Goal: Understand process/instructions: Learn about a topic

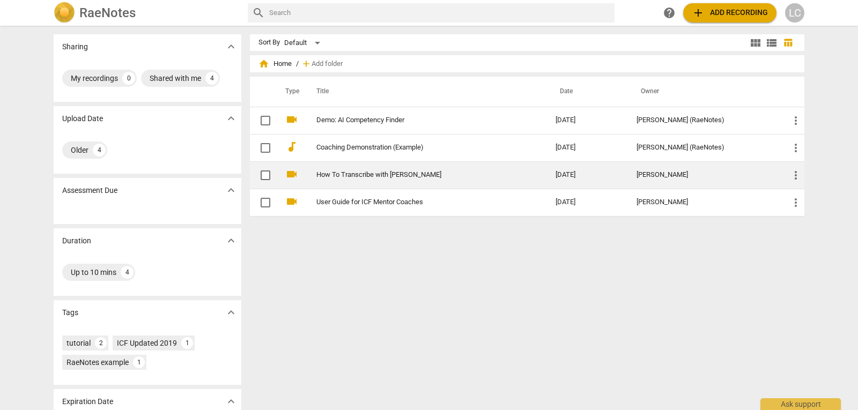
click at [379, 177] on link "How To Transcribe with [PERSON_NAME]" at bounding box center [416, 175] width 200 height 8
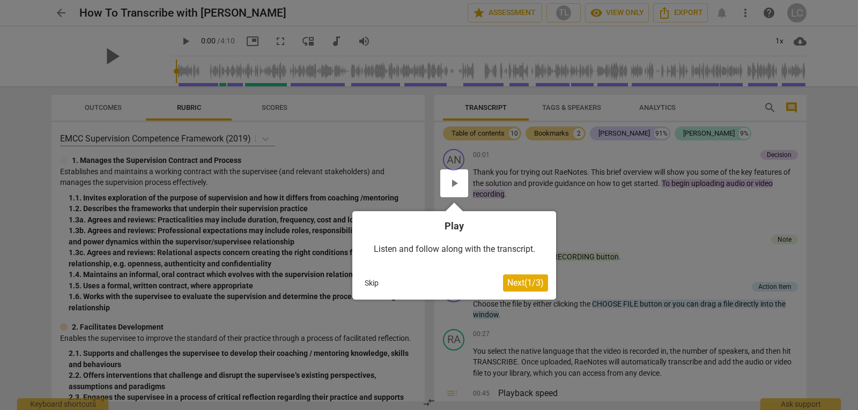
click at [520, 281] on span "Next ( 1 / 3 )" at bounding box center [525, 283] width 36 height 10
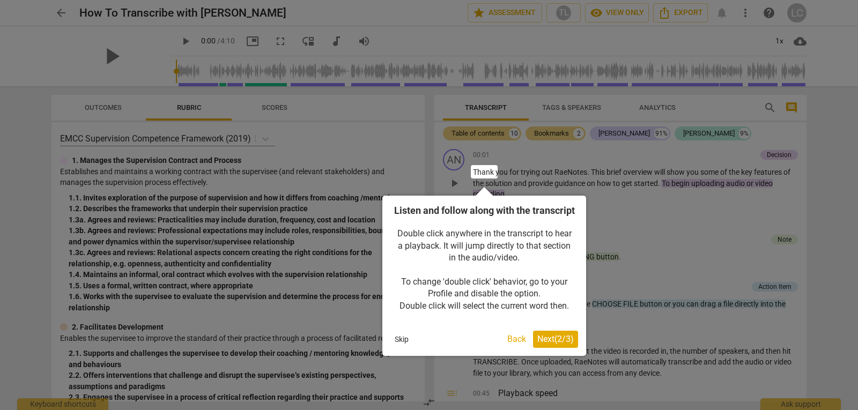
click at [562, 344] on span "Next ( 2 / 3 )" at bounding box center [555, 339] width 36 height 10
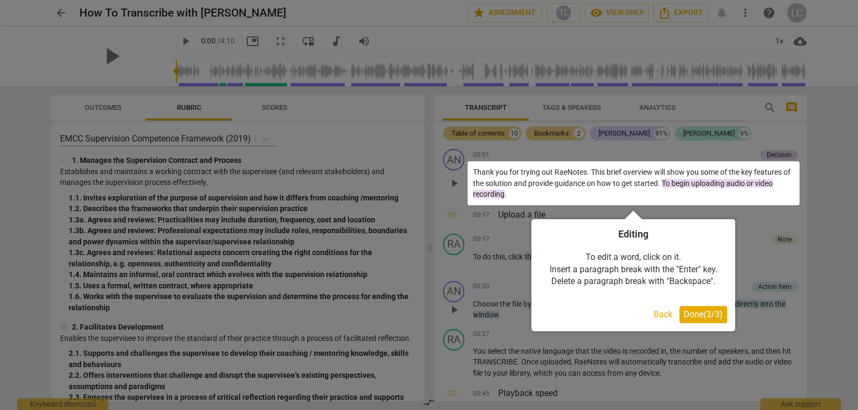
drag, startPoint x: 714, startPoint y: 308, endPoint x: 709, endPoint y: 310, distance: 5.8
click at [714, 308] on button "Done ( 3 / 3 )" at bounding box center [703, 314] width 48 height 17
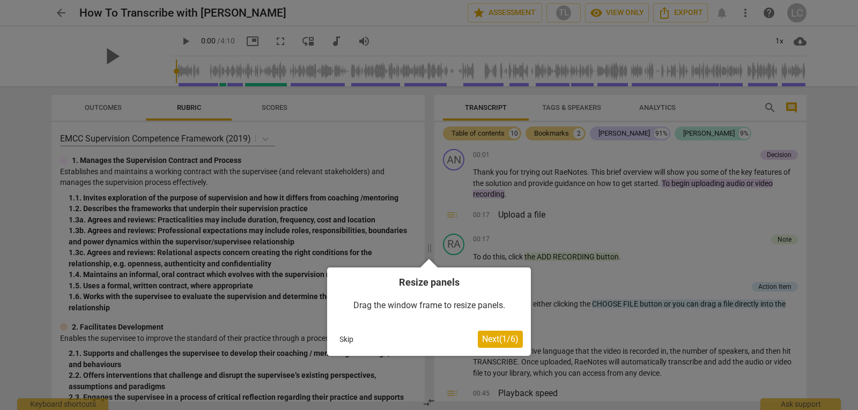
click at [498, 338] on span "Next ( 1 / 6 )" at bounding box center [500, 339] width 36 height 10
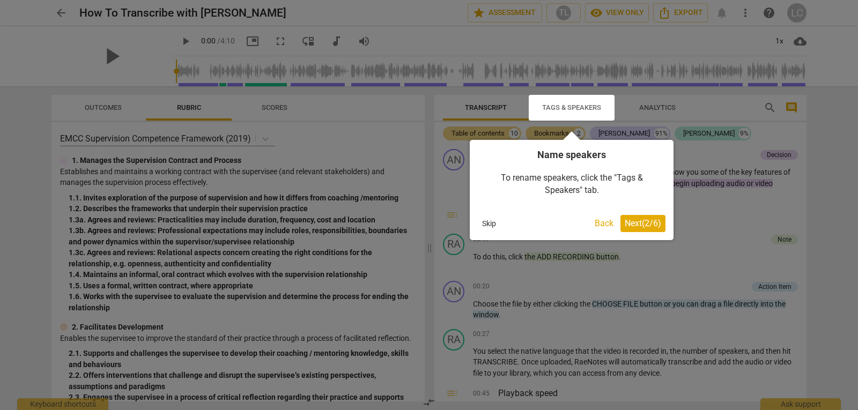
click at [630, 221] on span "Next ( 2 / 6 )" at bounding box center [642, 223] width 36 height 10
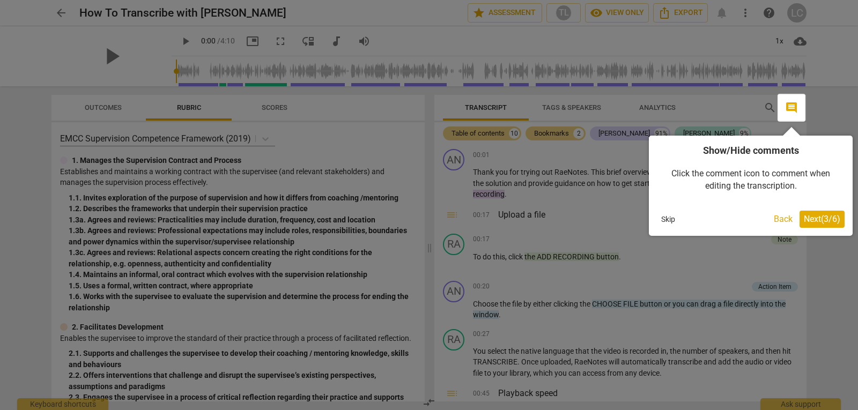
click at [811, 219] on span "Next ( 3 / 6 )" at bounding box center [821, 219] width 36 height 10
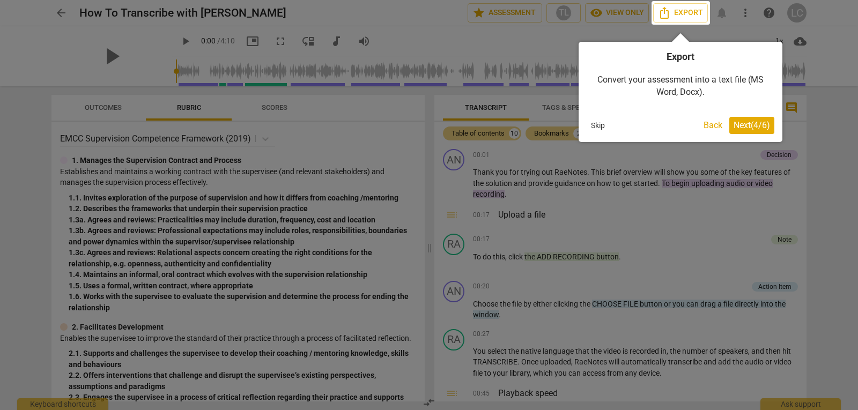
click at [751, 124] on span "Next ( 4 / 6 )" at bounding box center [751, 125] width 36 height 10
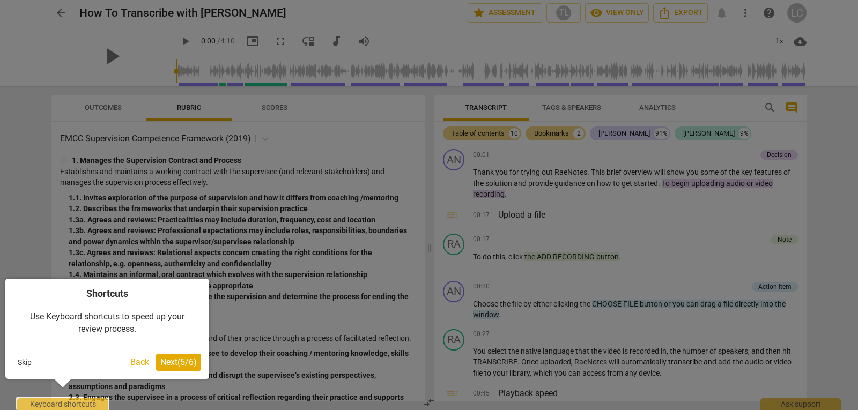
click at [83, 401] on div at bounding box center [62, 404] width 93 height 14
click at [181, 364] on span "Next ( 5 / 6 )" at bounding box center [178, 362] width 36 height 10
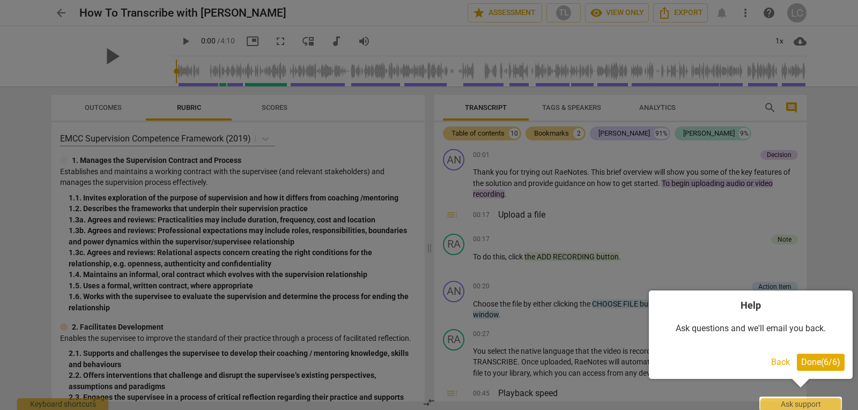
click at [811, 363] on span "Done ( 6 / 6 )" at bounding box center [820, 362] width 39 height 10
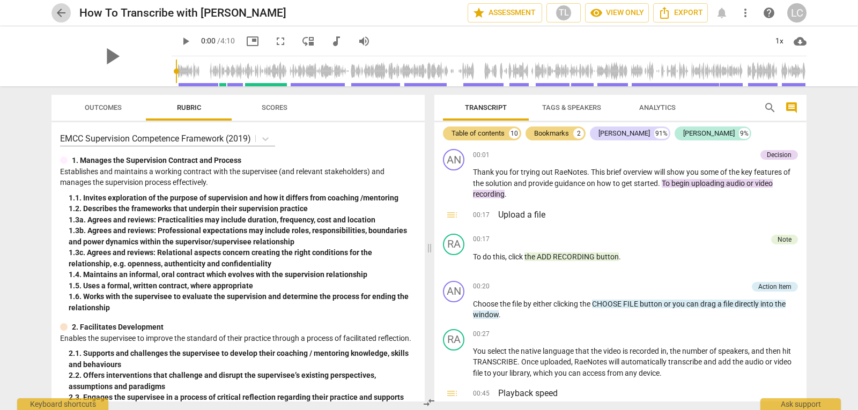
click at [62, 13] on span "arrow_back" at bounding box center [61, 12] width 13 height 13
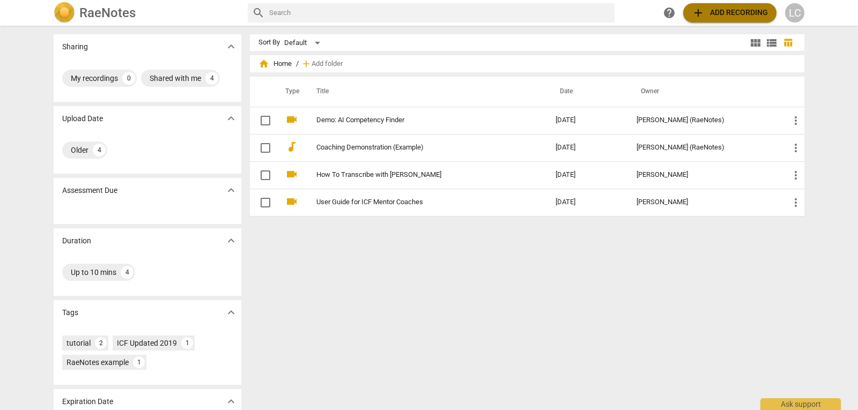
click at [726, 10] on span "add Add recording" at bounding box center [729, 12] width 76 height 13
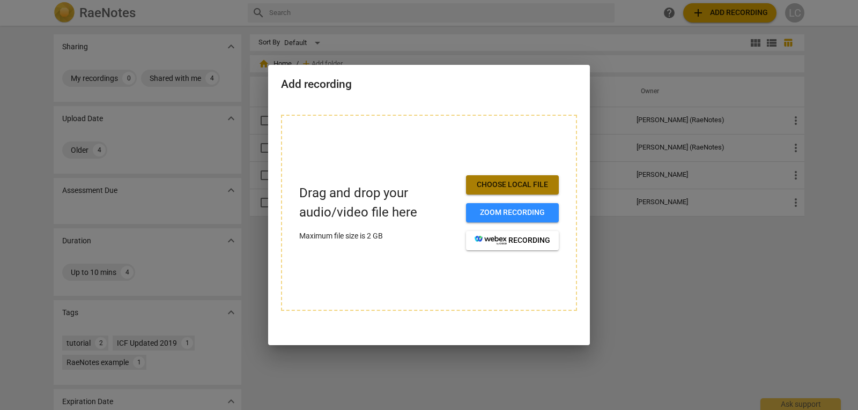
click at [488, 184] on span "Choose local file" at bounding box center [512, 185] width 76 height 11
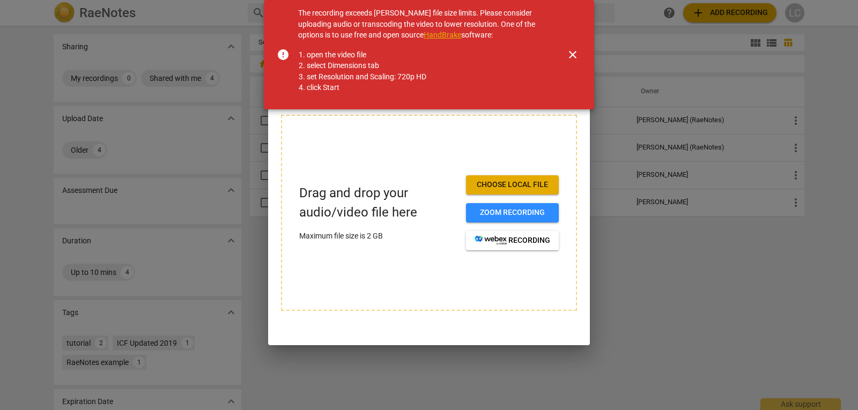
click at [565, 51] on span "close" at bounding box center [573, 54] width 26 height 13
